Goal: Transaction & Acquisition: Purchase product/service

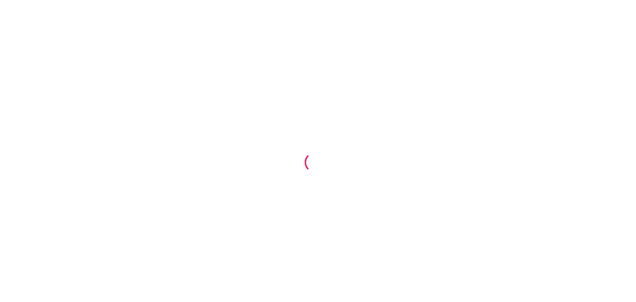
click at [281, 154] on div at bounding box center [318, 151] width 636 height 302
click at [159, 105] on div at bounding box center [318, 151] width 636 height 302
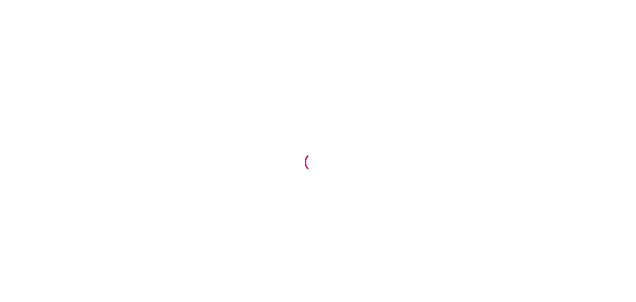
click at [306, 148] on div at bounding box center [318, 151] width 636 height 302
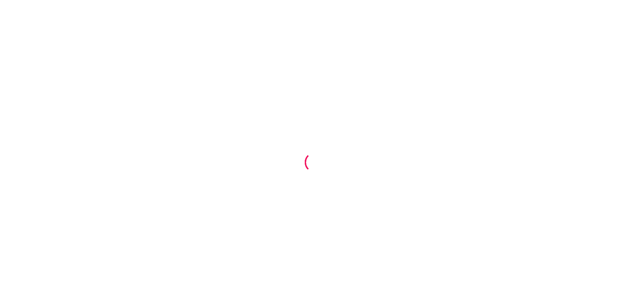
click at [306, 148] on div at bounding box center [318, 151] width 636 height 302
drag, startPoint x: 306, startPoint y: 148, endPoint x: 41, endPoint y: -8, distance: 307.2
click at [41, 0] on html at bounding box center [318, 151] width 636 height 302
click at [349, 144] on div at bounding box center [318, 151] width 636 height 302
